Goal: Information Seeking & Learning: Learn about a topic

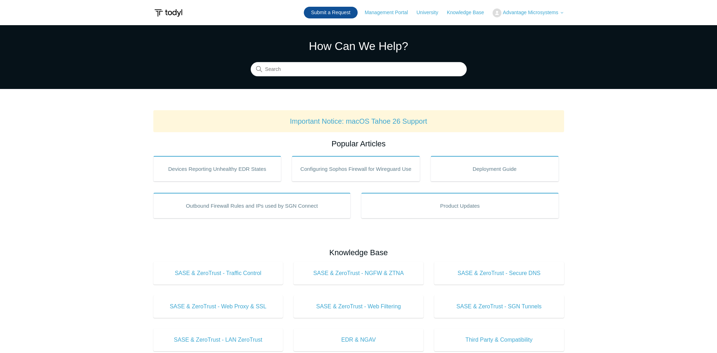
click at [331, 16] on link "Submit a Request" at bounding box center [330, 13] width 53 height 12
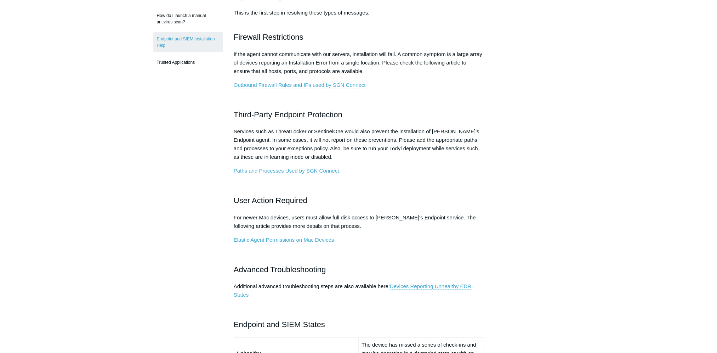
scroll to position [354, 0]
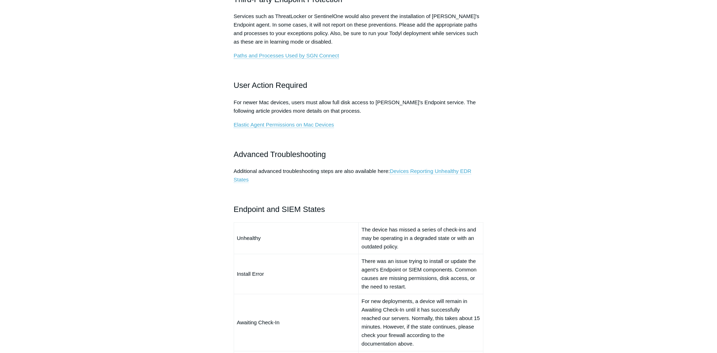
click at [437, 168] on link "Devices Reporting Unhealthy EDR States" at bounding box center [353, 175] width 238 height 15
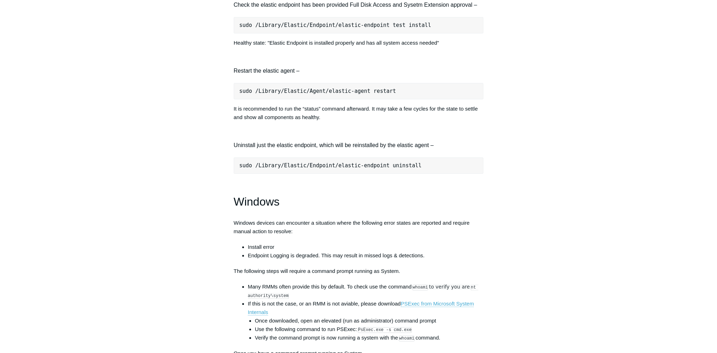
scroll to position [956, 0]
